Goal: Navigation & Orientation: Find specific page/section

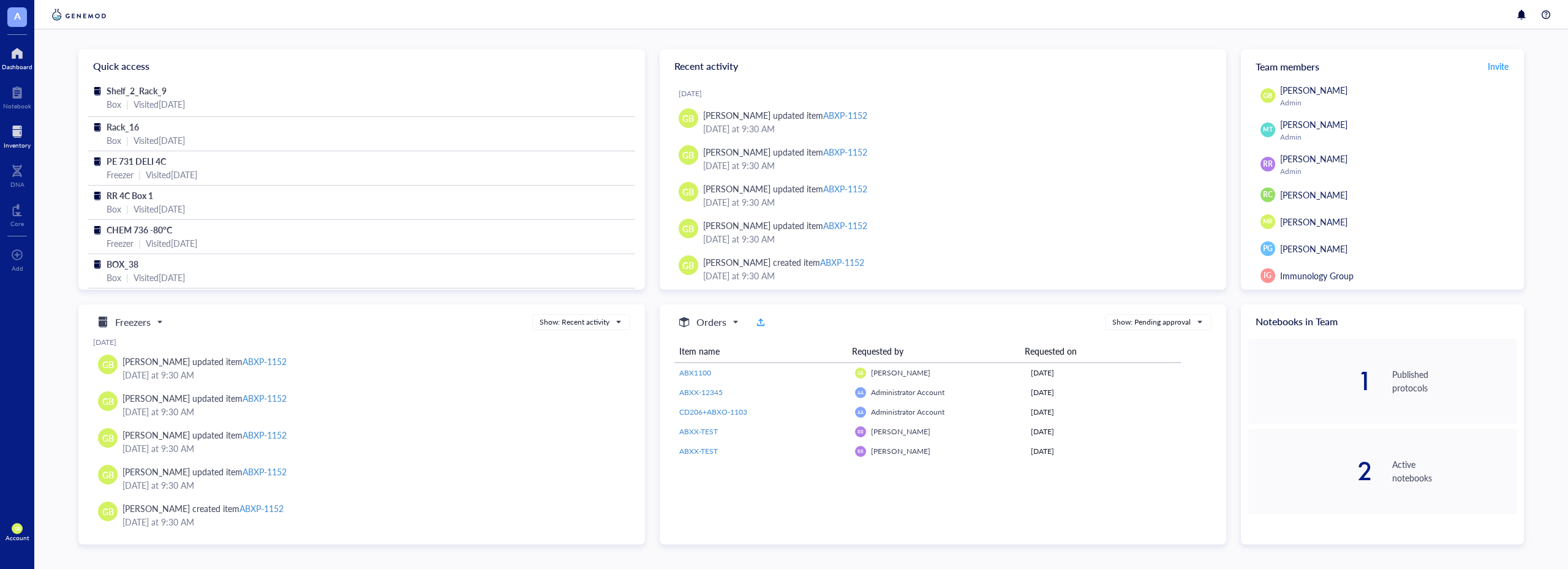
click at [16, 140] on div at bounding box center [17, 132] width 27 height 20
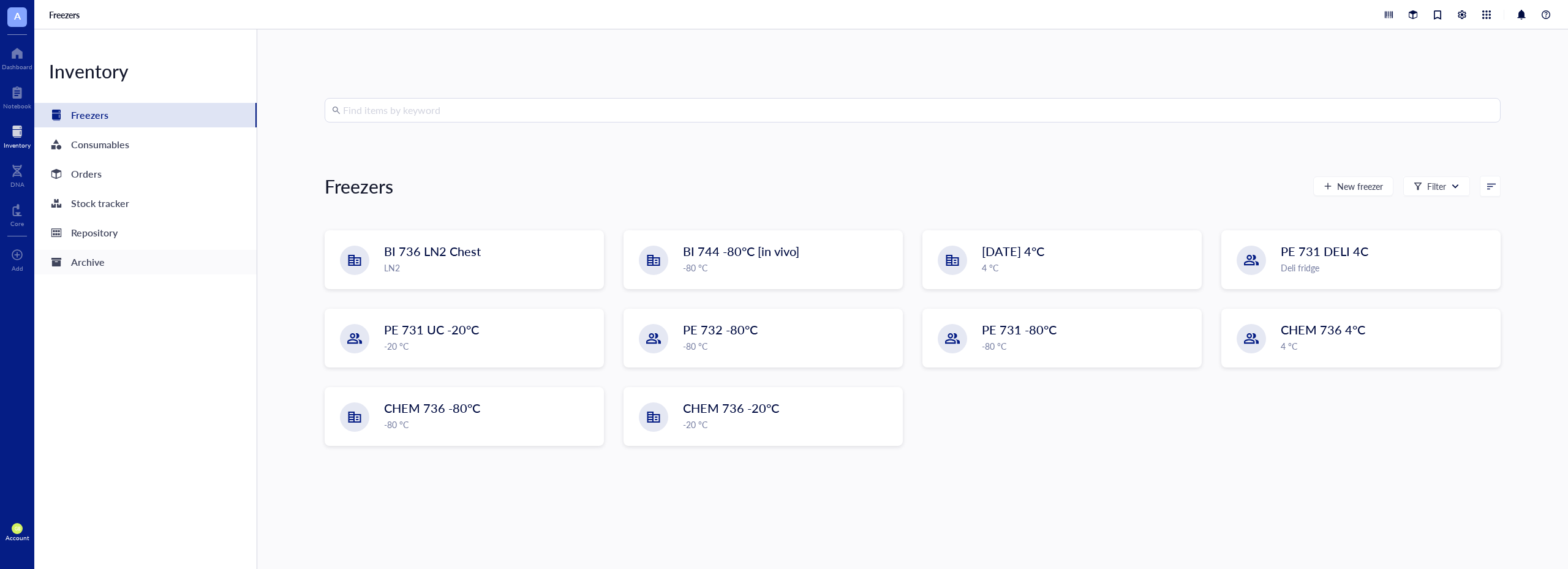
click at [93, 256] on div "Archive" at bounding box center [88, 262] width 34 height 17
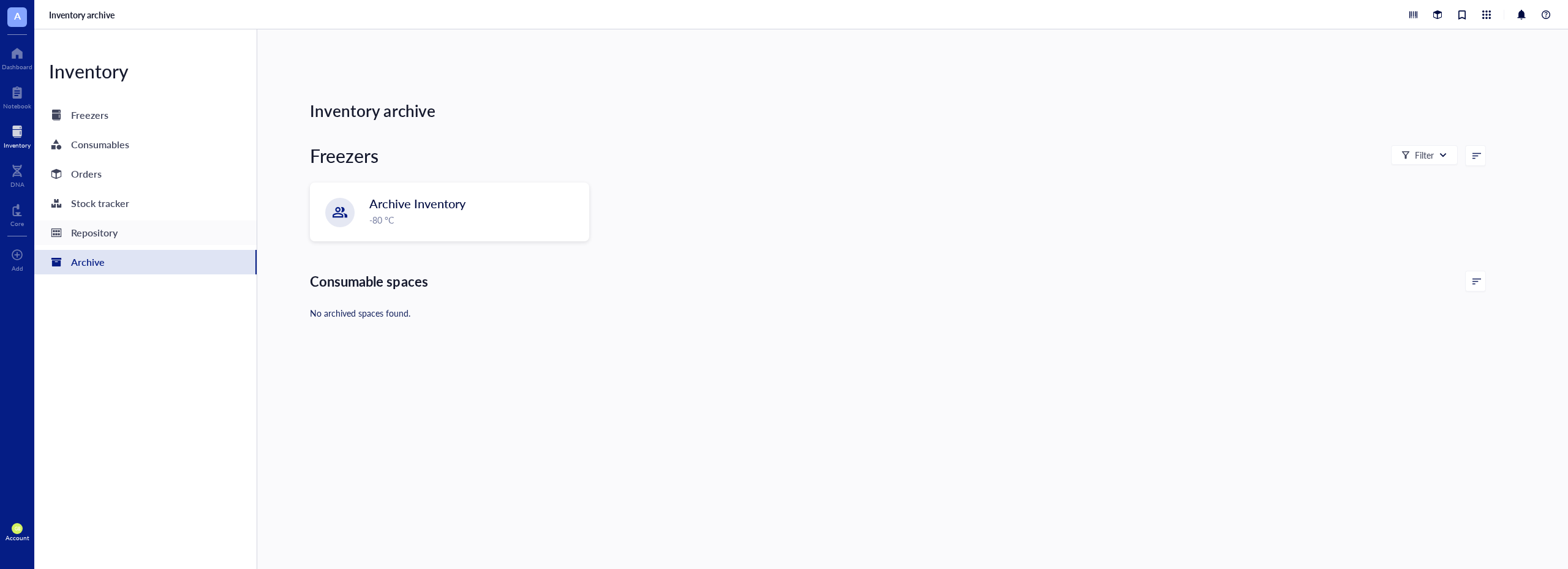
click at [110, 228] on div "Repository" at bounding box center [94, 233] width 47 height 17
